Goal: Information Seeking & Learning: Learn about a topic

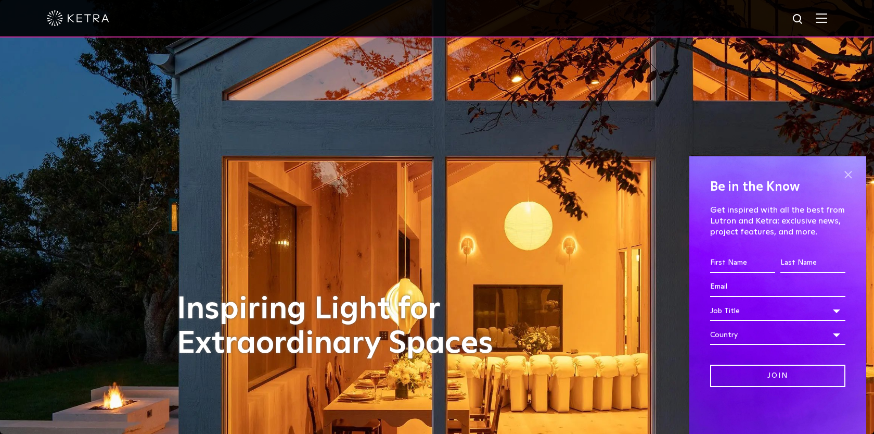
click at [851, 176] on span at bounding box center [849, 175] width 16 height 16
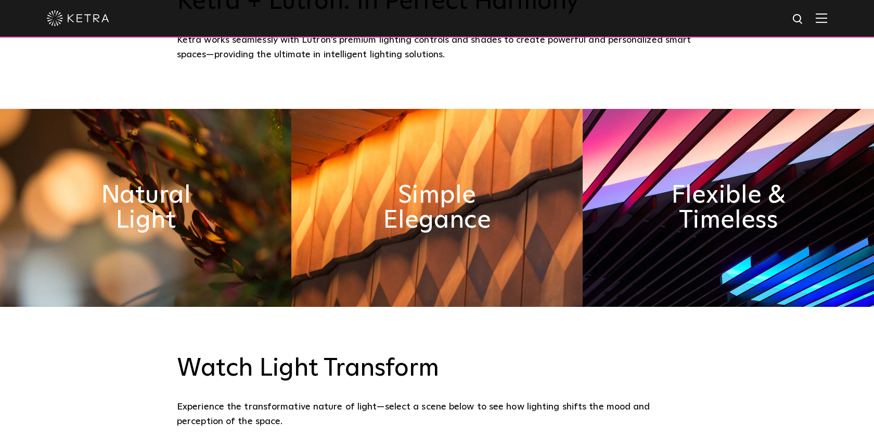
scroll to position [453, 0]
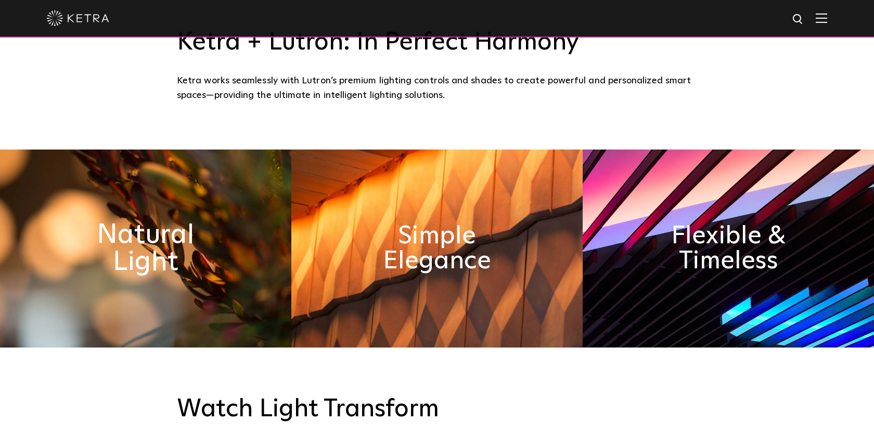
click at [156, 260] on h2 "Natural Light" at bounding box center [145, 248] width 159 height 55
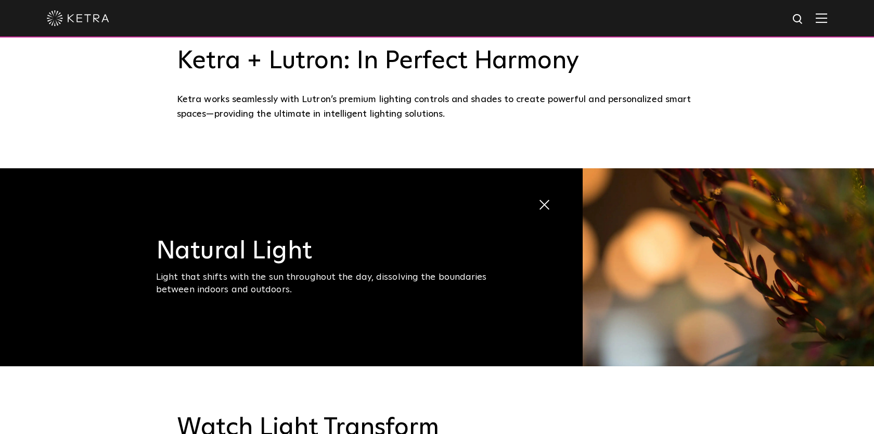
scroll to position [0, 0]
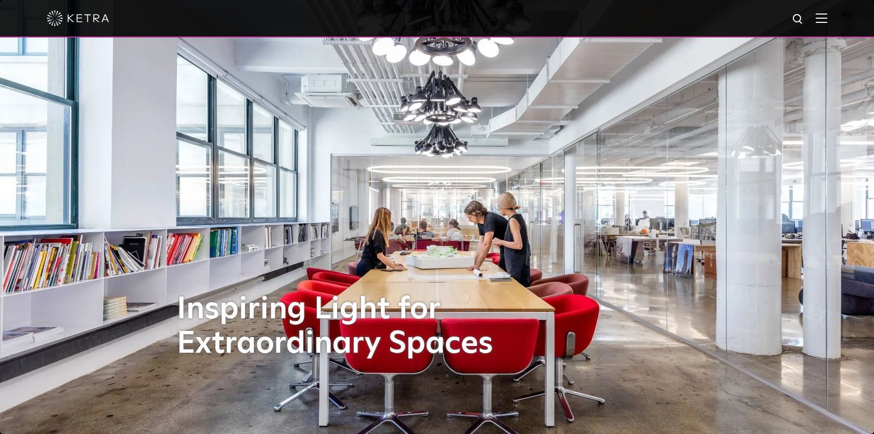
click at [826, 11] on div at bounding box center [437, 18] width 781 height 36
click at [819, 21] on img at bounding box center [821, 18] width 11 height 10
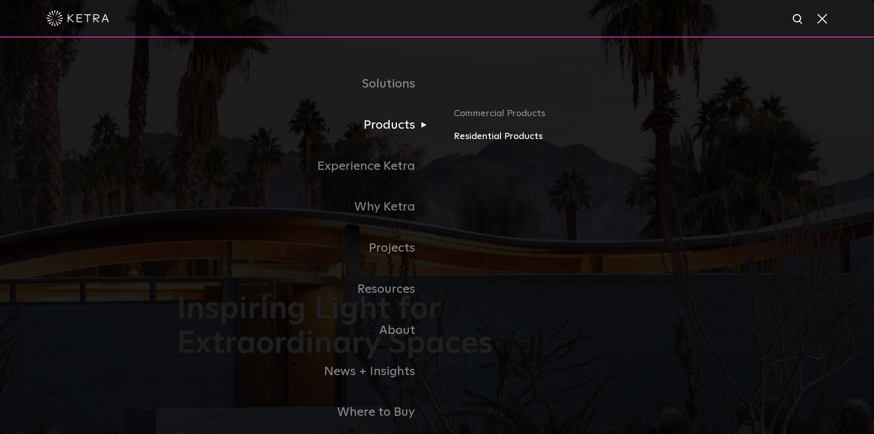
click at [479, 136] on link "Residential Products" at bounding box center [576, 136] width 244 height 15
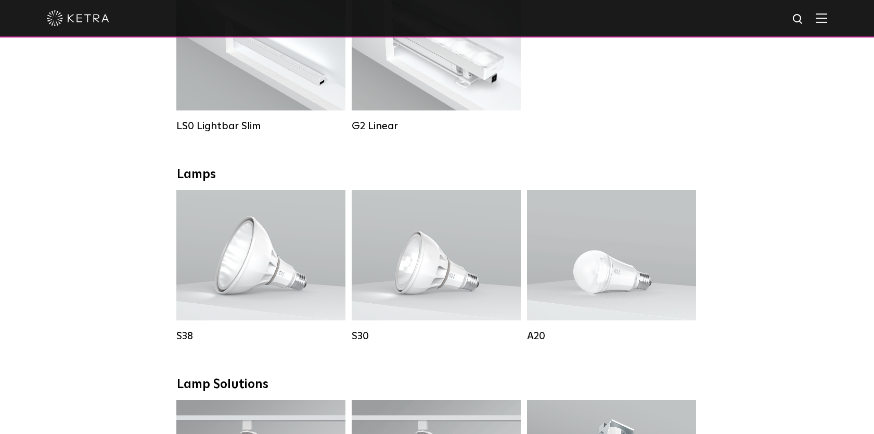
scroll to position [143, 0]
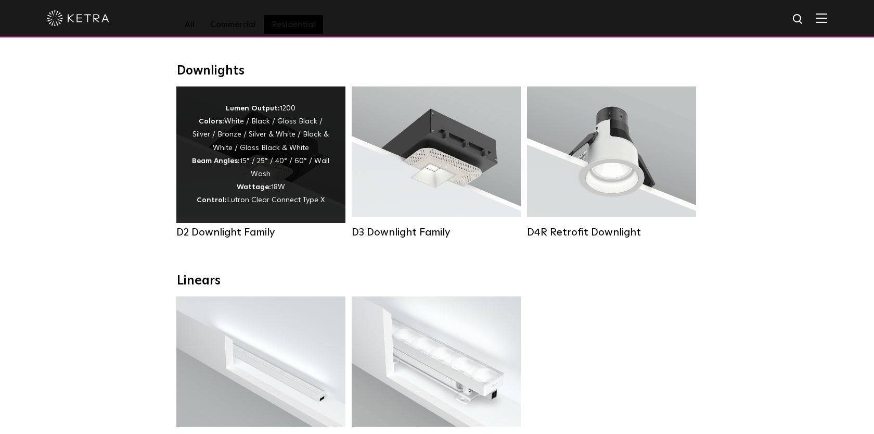
click at [334, 187] on div "Lumen Output: 1200 Colors: White / Black / Gloss Black / Silver / Bronze / Silv…" at bounding box center [260, 154] width 169 height 136
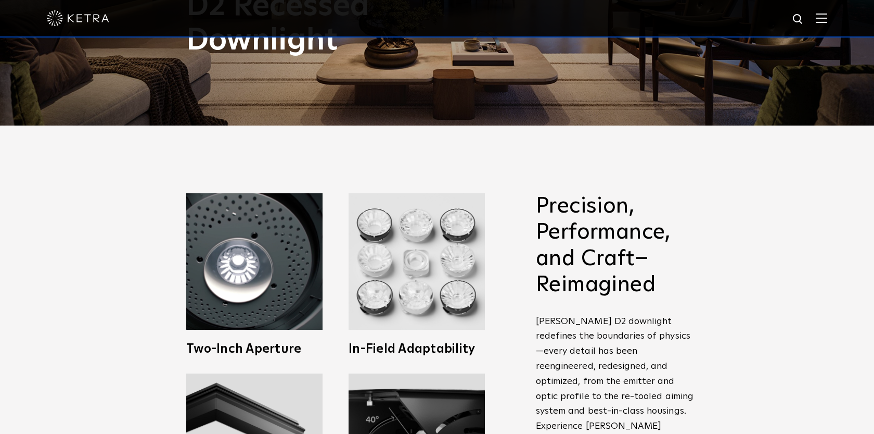
scroll to position [312, 0]
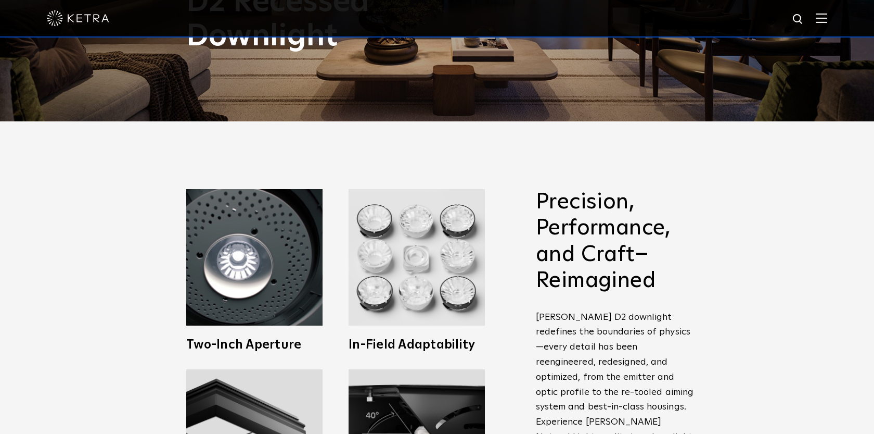
click at [585, 198] on h2 "Precision, Performance, and Craft–Reimagined" at bounding box center [616, 241] width 161 height 105
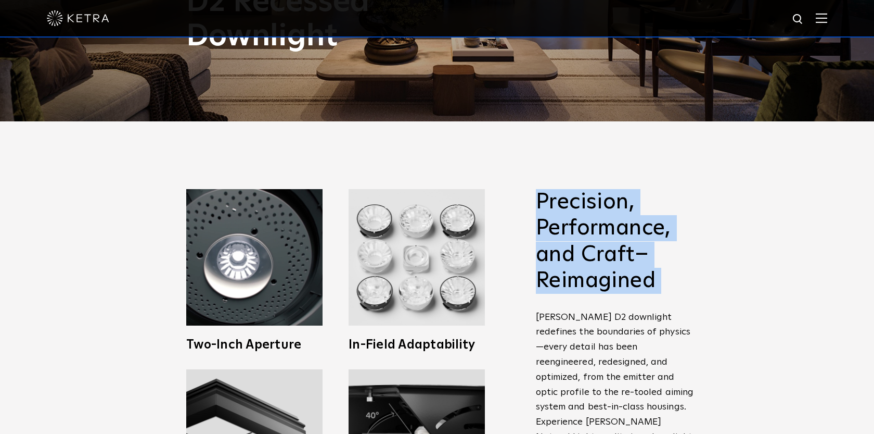
click at [585, 198] on h2 "Precision, Performance, and Craft–Reimagined" at bounding box center [616, 241] width 161 height 105
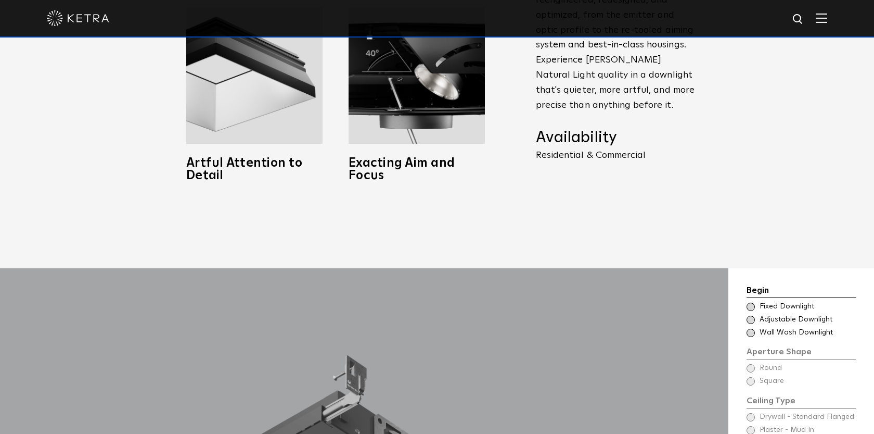
scroll to position [683, 0]
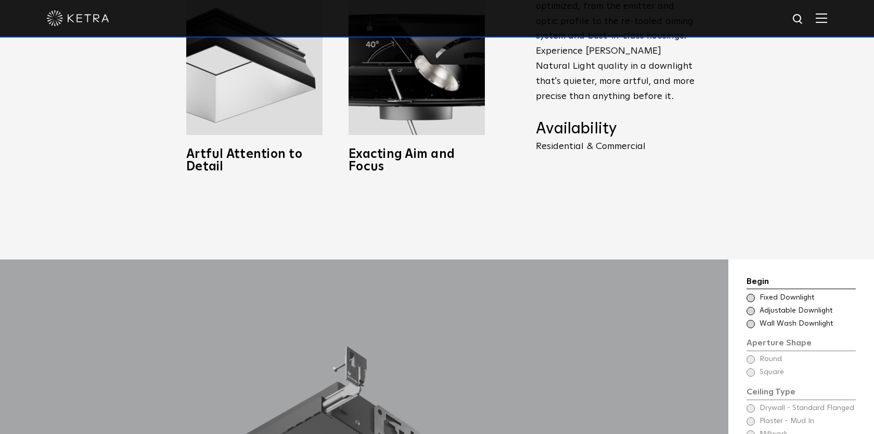
click at [750, 294] on span at bounding box center [751, 298] width 8 height 8
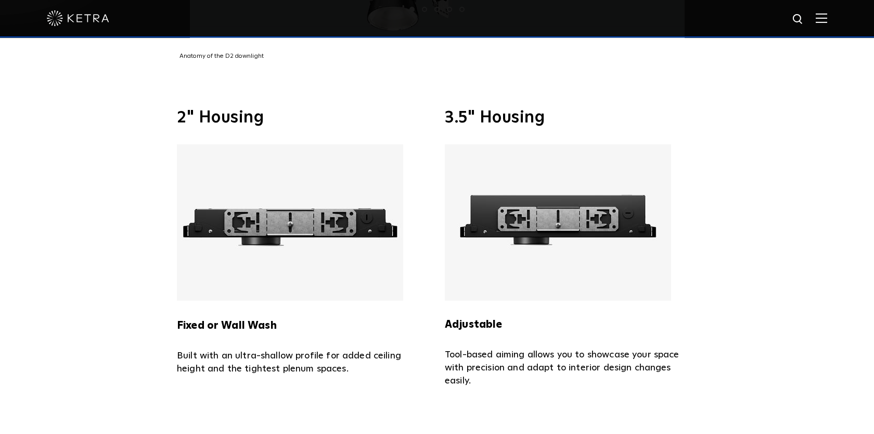
scroll to position [2202, 0]
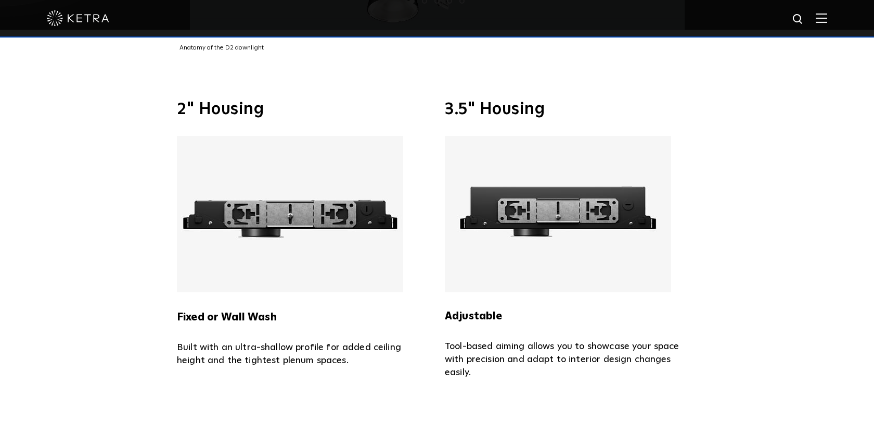
click at [290, 213] on img at bounding box center [290, 214] width 226 height 156
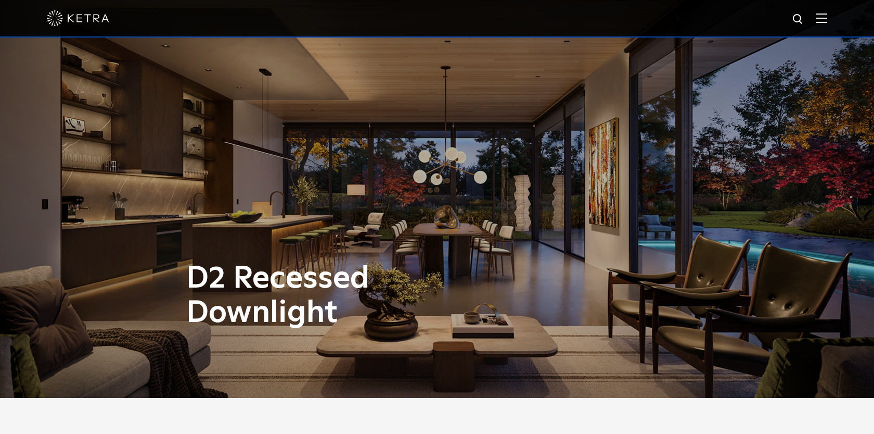
scroll to position [0, 0]
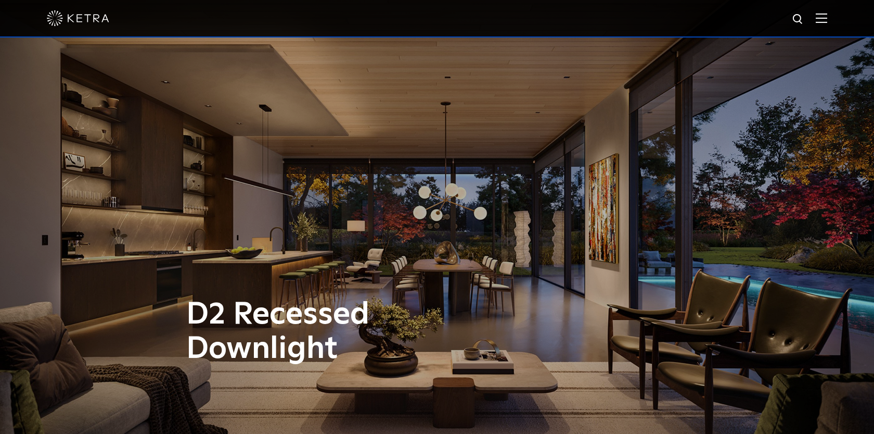
click at [274, 322] on h1 "D2 Recessed Downlight" at bounding box center [333, 331] width 294 height 69
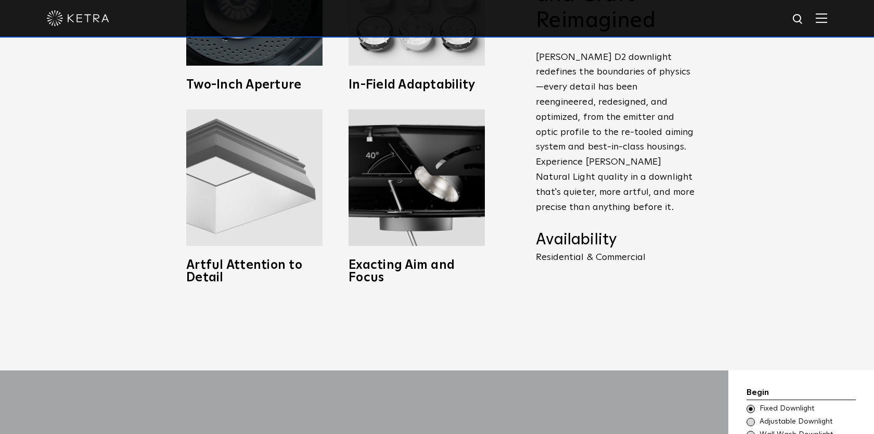
scroll to position [575, 0]
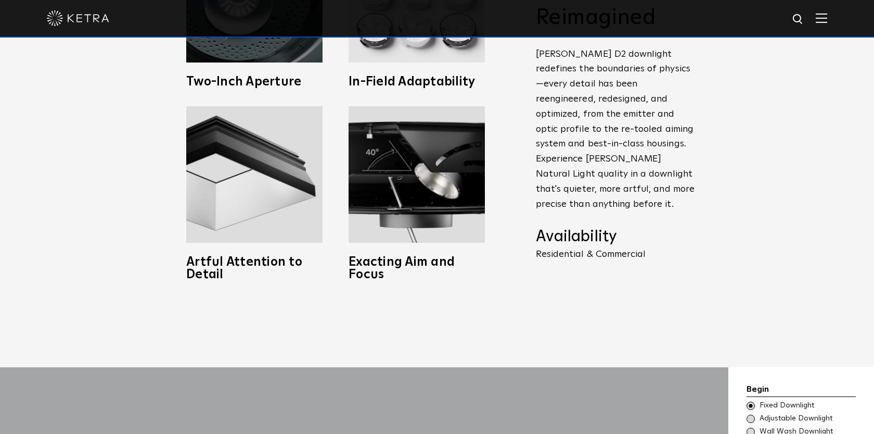
click at [568, 227] on h4 "Availability" at bounding box center [616, 237] width 161 height 20
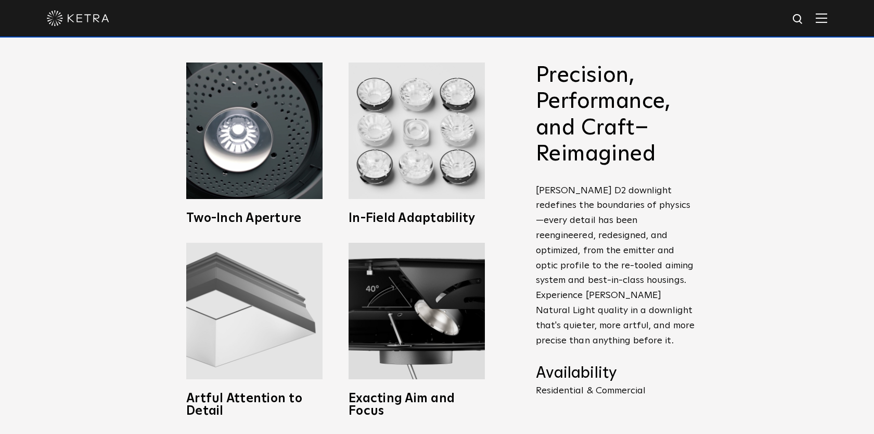
scroll to position [428, 0]
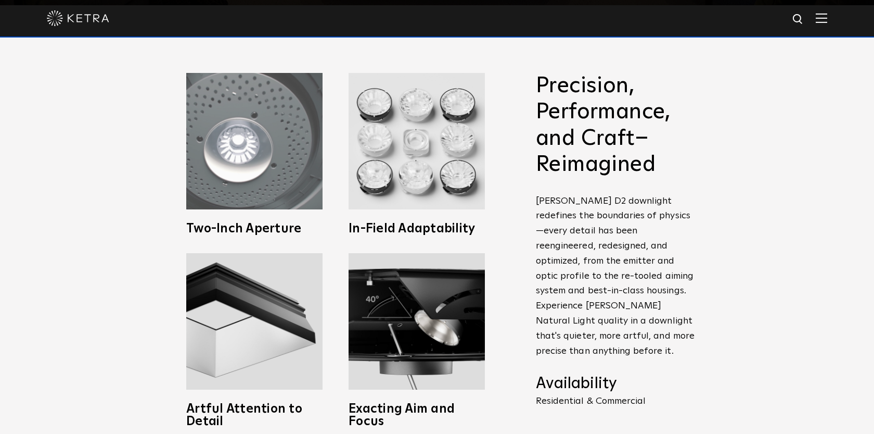
click at [274, 204] on img at bounding box center [254, 141] width 136 height 136
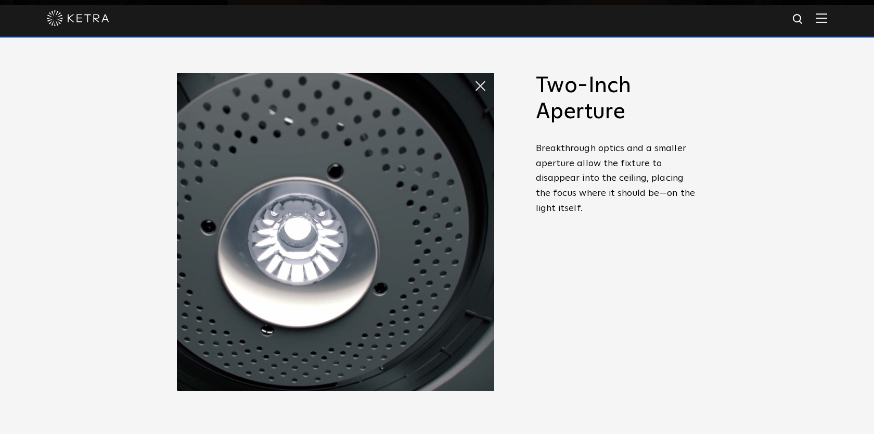
click at [274, 204] on img at bounding box center [336, 232] width 318 height 318
click at [477, 87] on span at bounding box center [484, 85] width 21 height 21
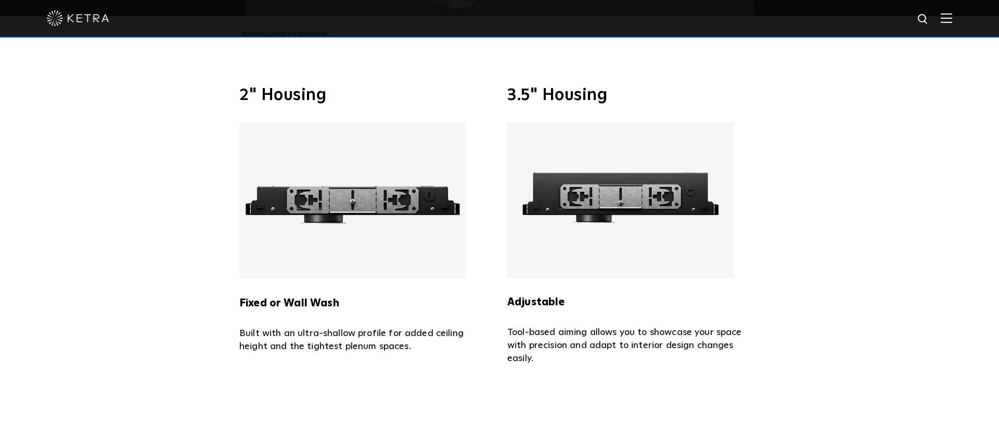
scroll to position [2313, 0]
